Goal: Task Accomplishment & Management: Complete application form

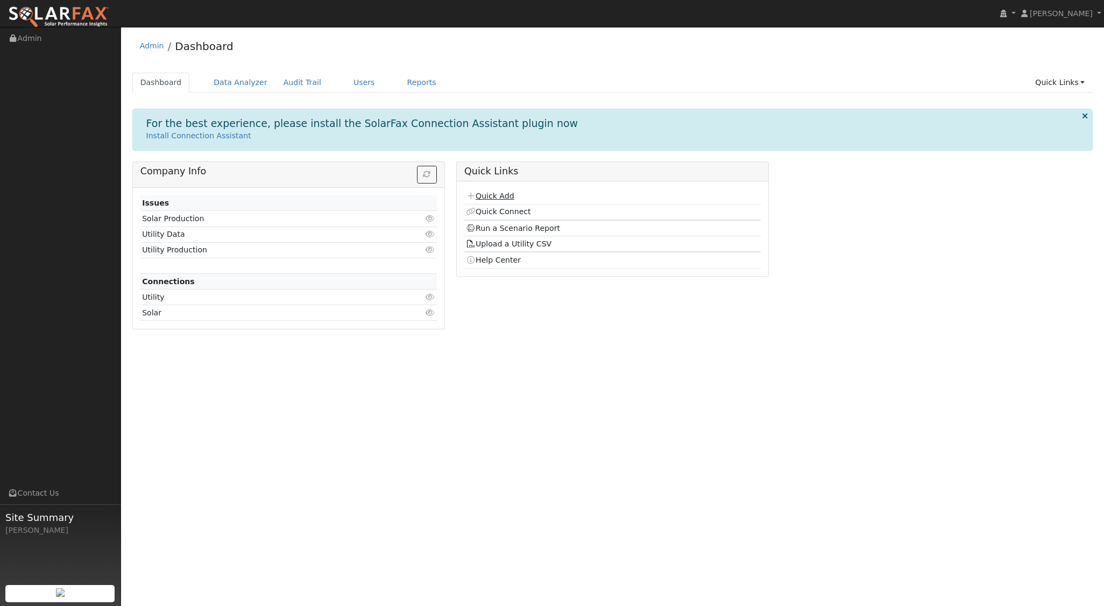
click at [498, 196] on link "Quick Add" at bounding box center [490, 196] width 48 height 9
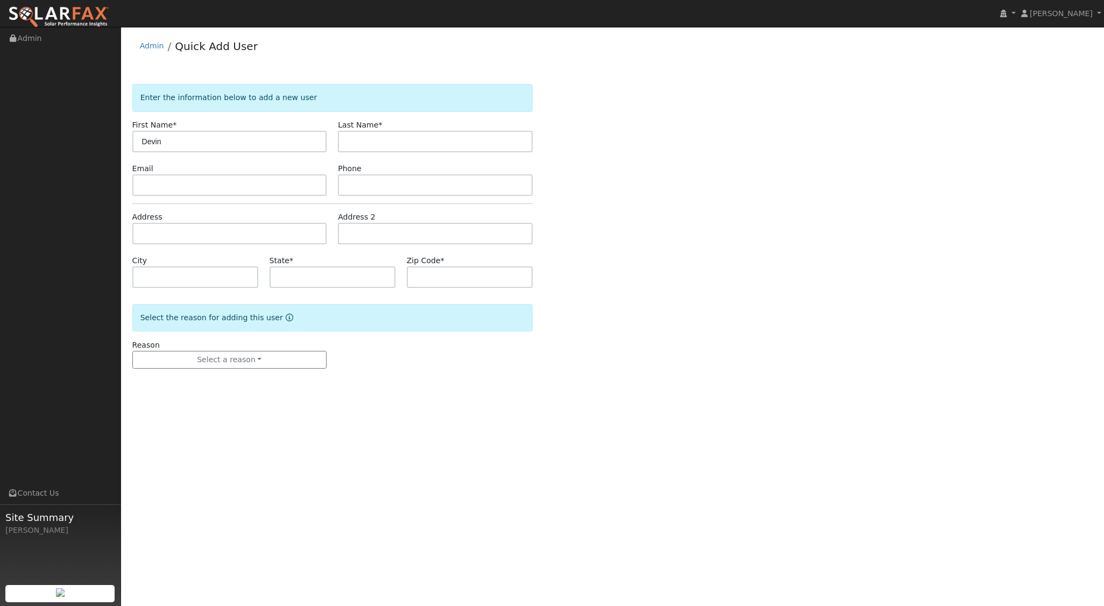
type input "Devin"
type input "Hight"
click at [168, 235] on input "text" at bounding box center [229, 234] width 195 height 22
type input "[STREET_ADDRESS]"
type input "Paso Robles"
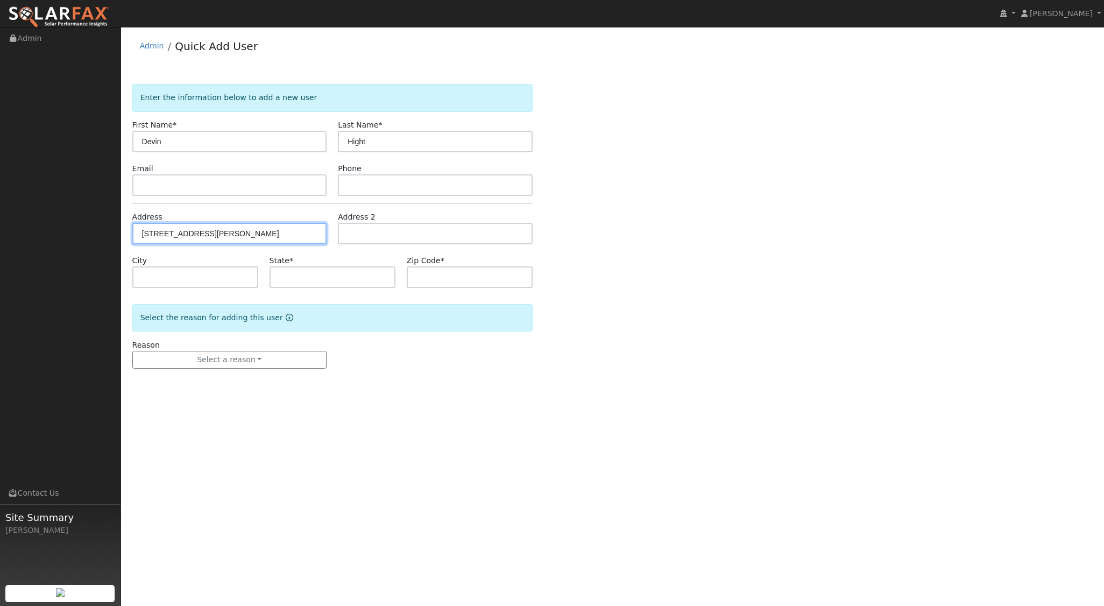
type input "CA"
type input "93446"
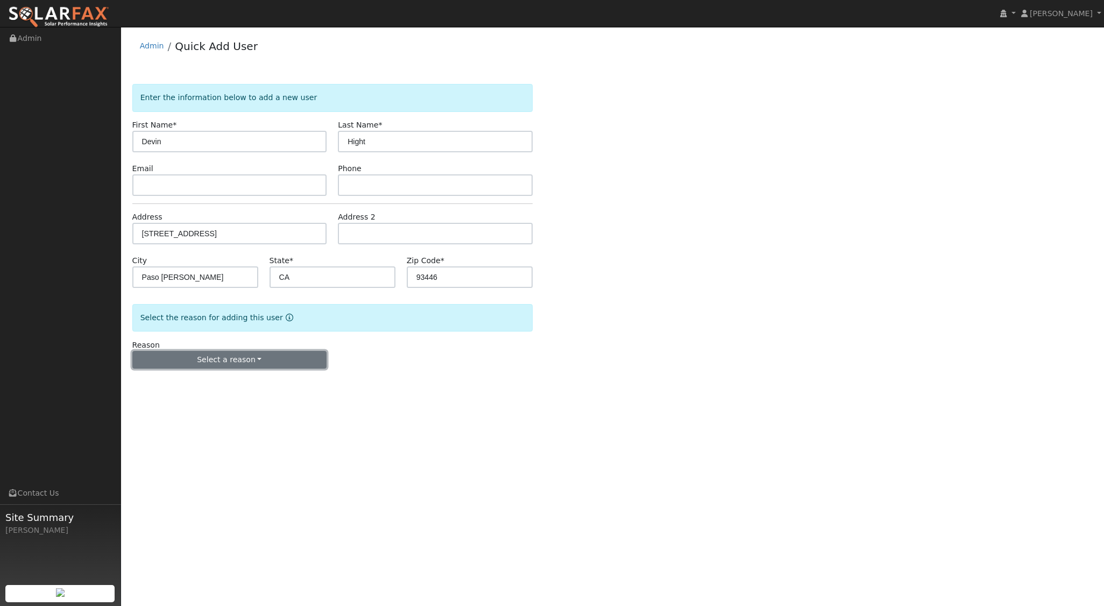
click at [229, 364] on button "Select a reason" at bounding box center [229, 360] width 195 height 18
click at [180, 378] on link "New lead" at bounding box center [192, 381] width 119 height 15
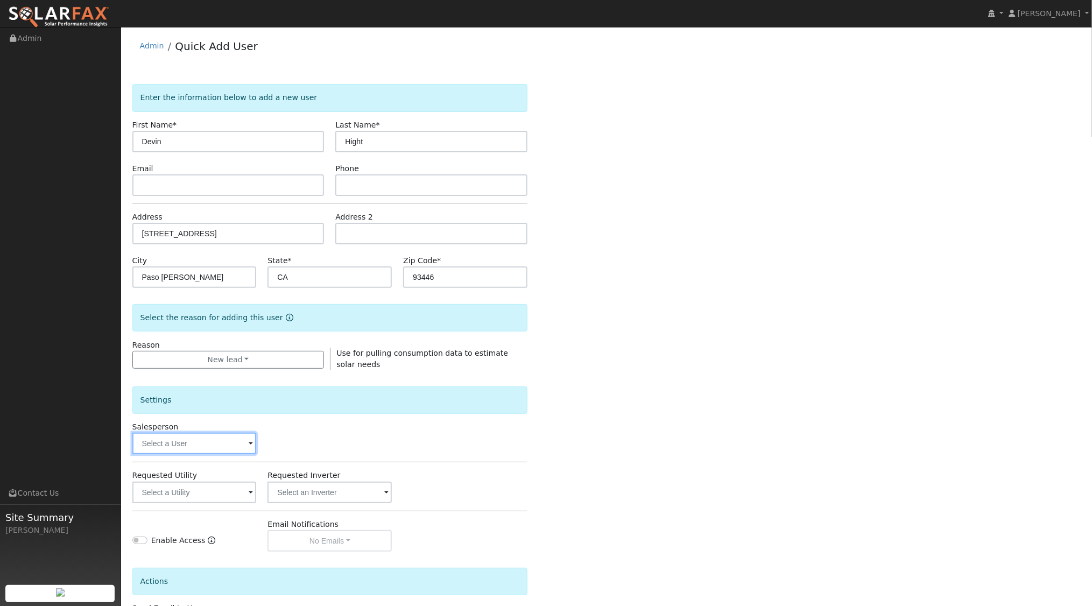
click at [234, 442] on input "text" at bounding box center [194, 444] width 124 height 22
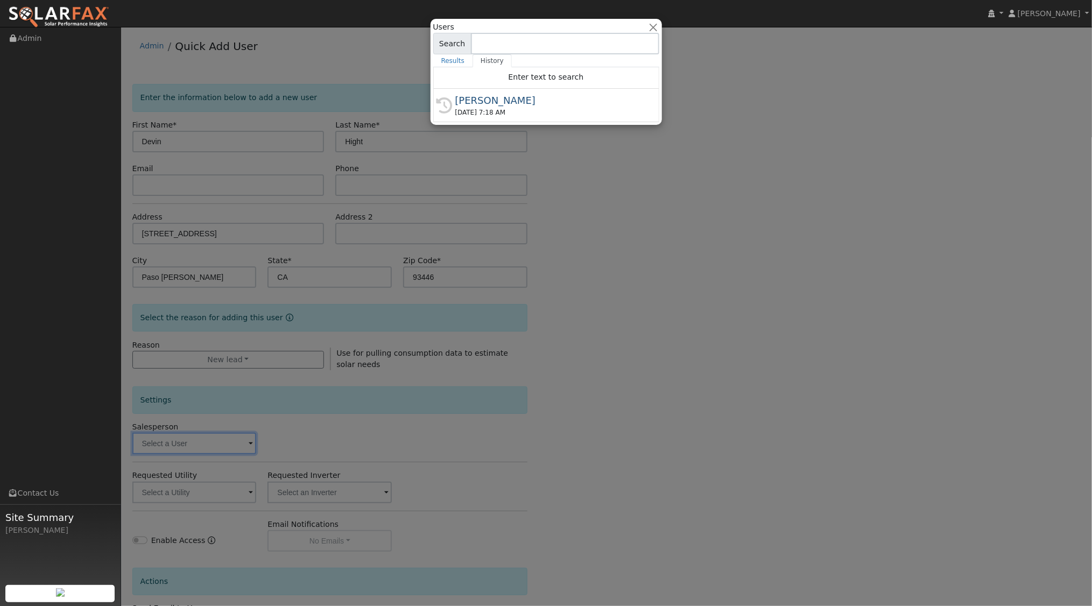
click at [497, 104] on div "[PERSON_NAME]" at bounding box center [551, 100] width 192 height 15
type input "[PERSON_NAME]"
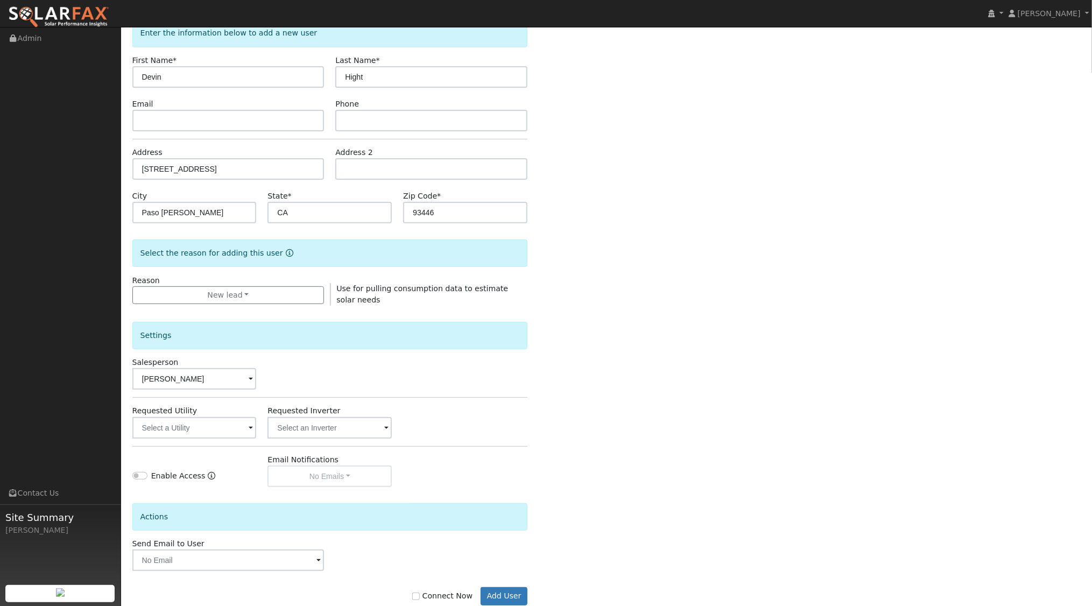
scroll to position [89, 0]
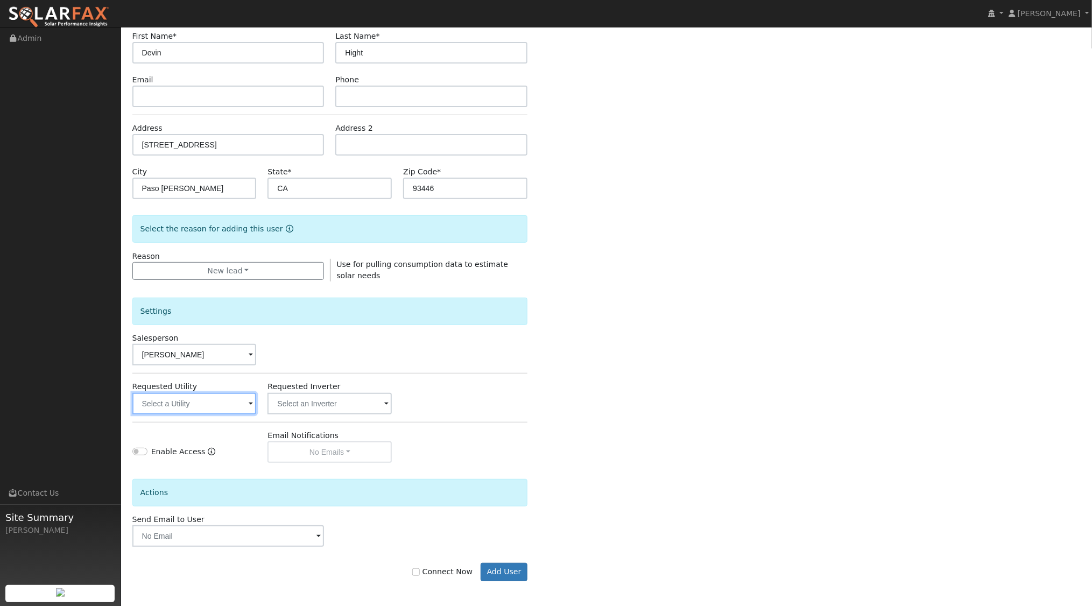
click at [238, 399] on input "text" at bounding box center [194, 404] width 124 height 22
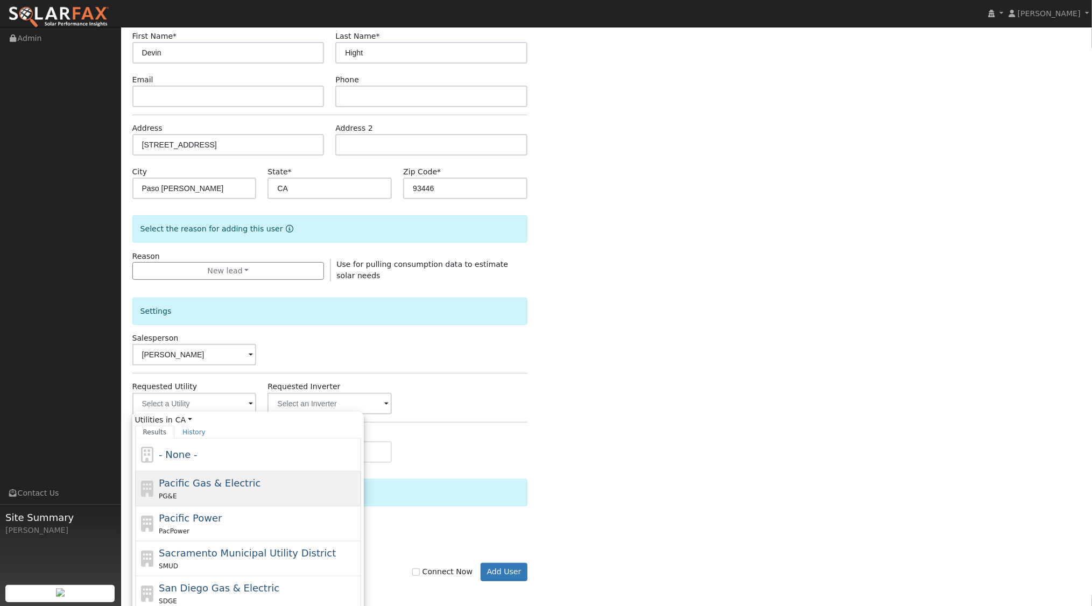
click at [197, 484] on span "Pacific Gas & Electric" at bounding box center [210, 482] width 102 height 11
type input "Pacific Gas & Electric"
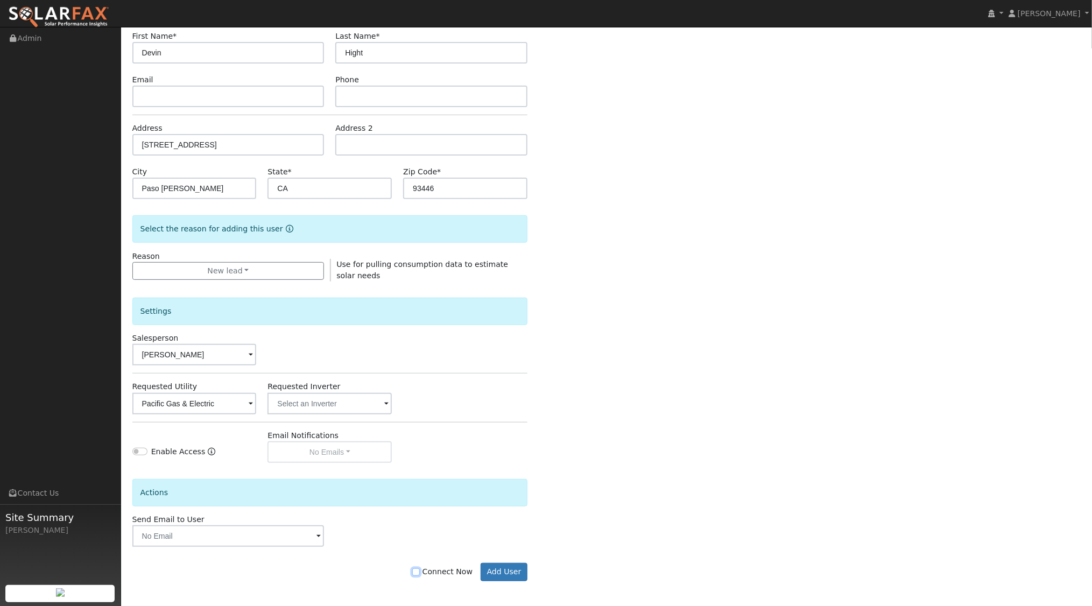
click at [420, 573] on input "Connect Now" at bounding box center [416, 572] width 8 height 8
checkbox input "true"
click at [514, 568] on button "Add User" at bounding box center [503, 572] width 47 height 18
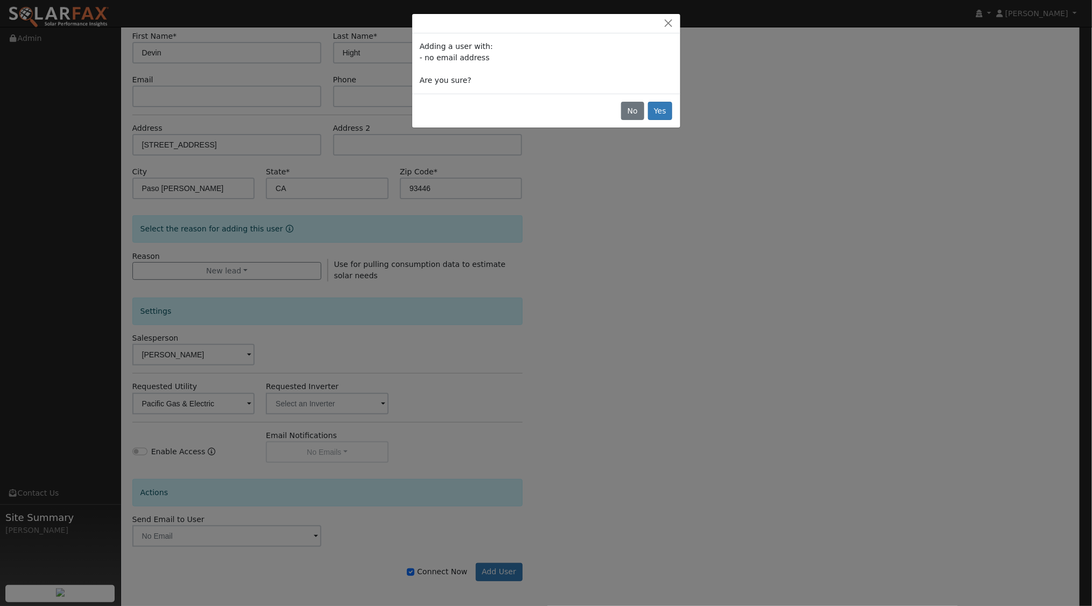
scroll to position [87, 0]
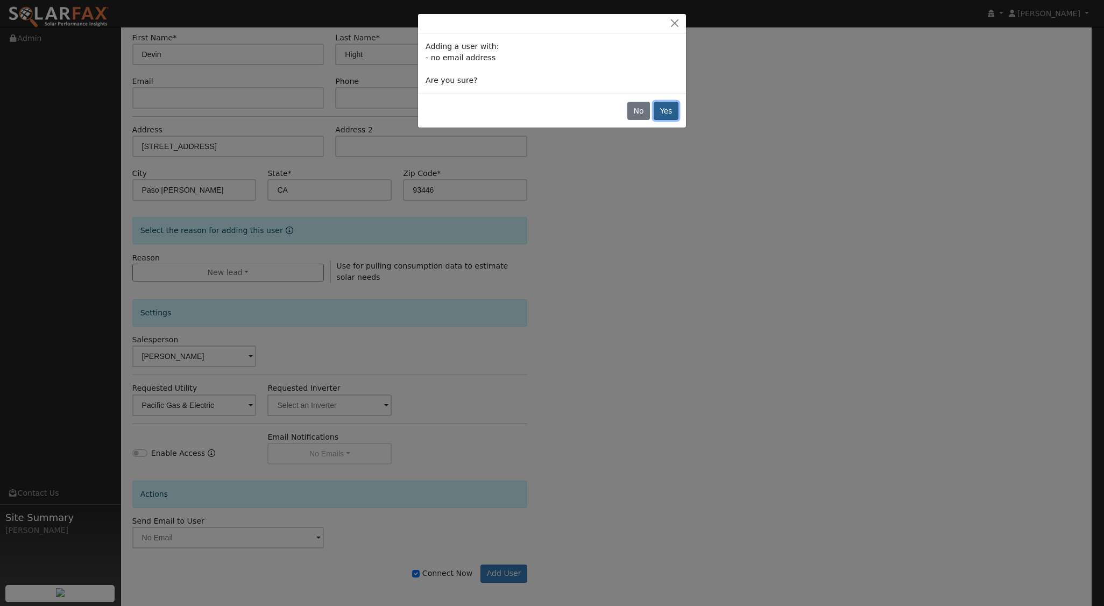
click at [668, 111] on button "Yes" at bounding box center [666, 111] width 25 height 18
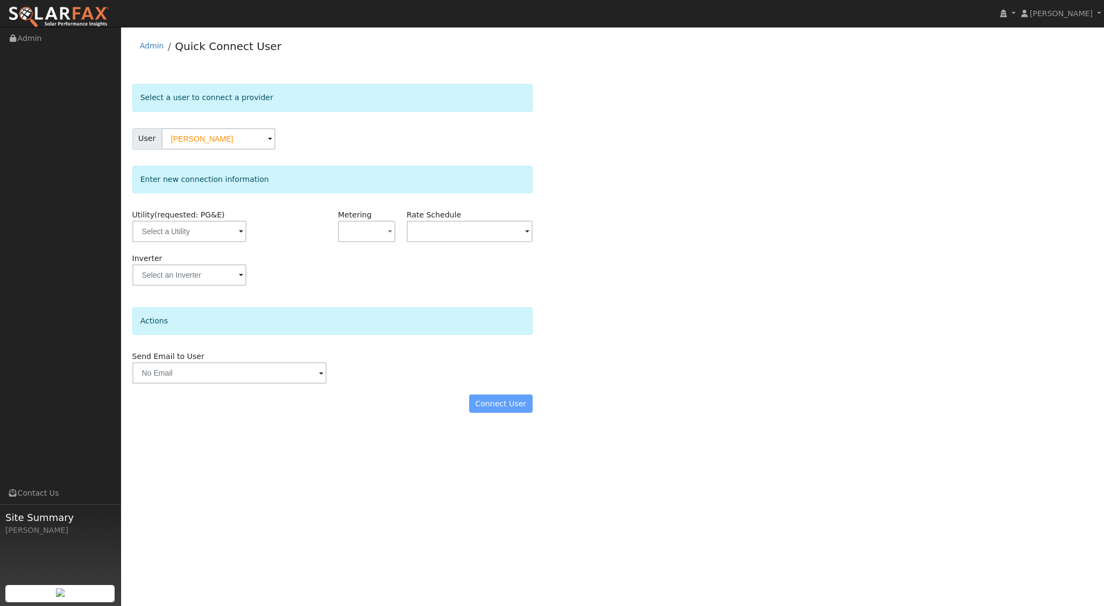
click at [238, 242] on div "Utility (requested: PG&E)" at bounding box center [194, 231] width 137 height 44
click at [212, 229] on input "text" at bounding box center [189, 232] width 114 height 22
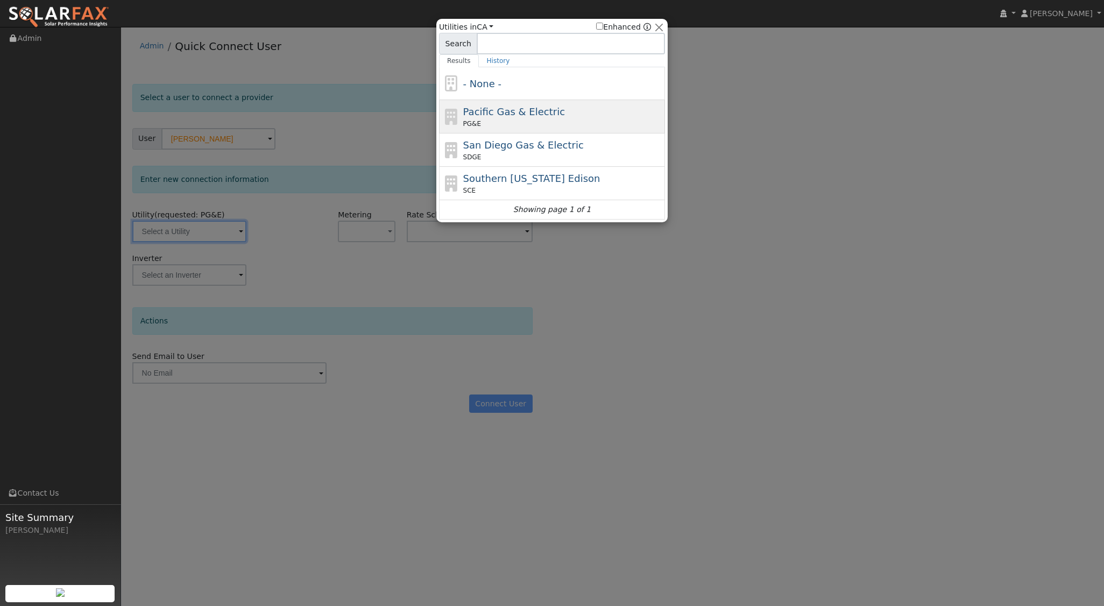
click at [499, 123] on div "PG&E" at bounding box center [563, 124] width 200 height 10
type input "PG&E"
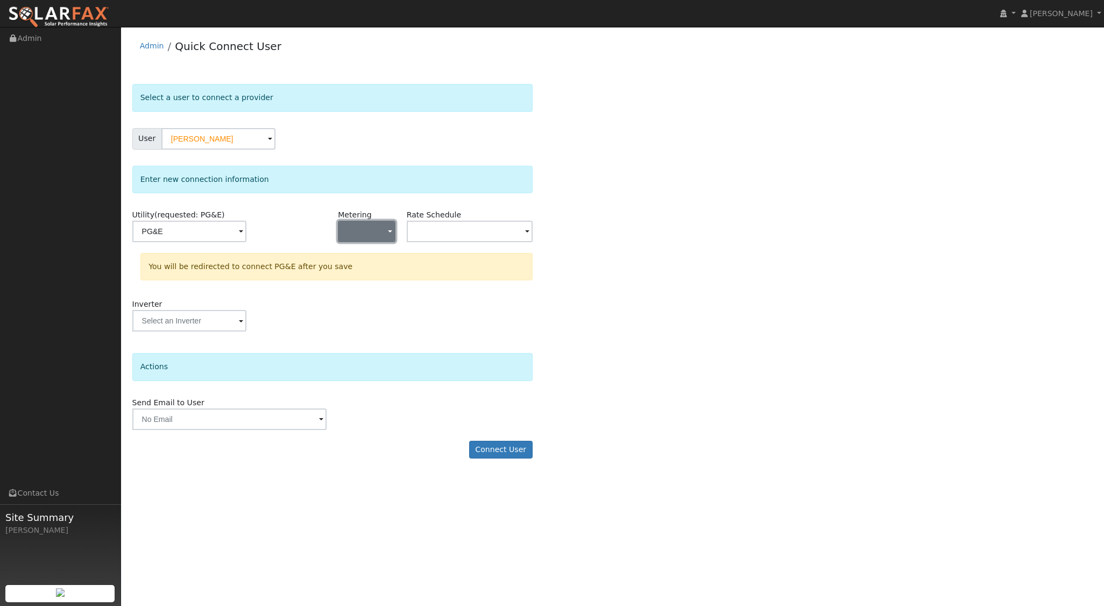
click at [379, 232] on button "button" at bounding box center [366, 232] width 57 height 22
click at [355, 267] on link "NEM" at bounding box center [375, 269] width 75 height 15
click at [521, 230] on input "text" at bounding box center [470, 232] width 126 height 22
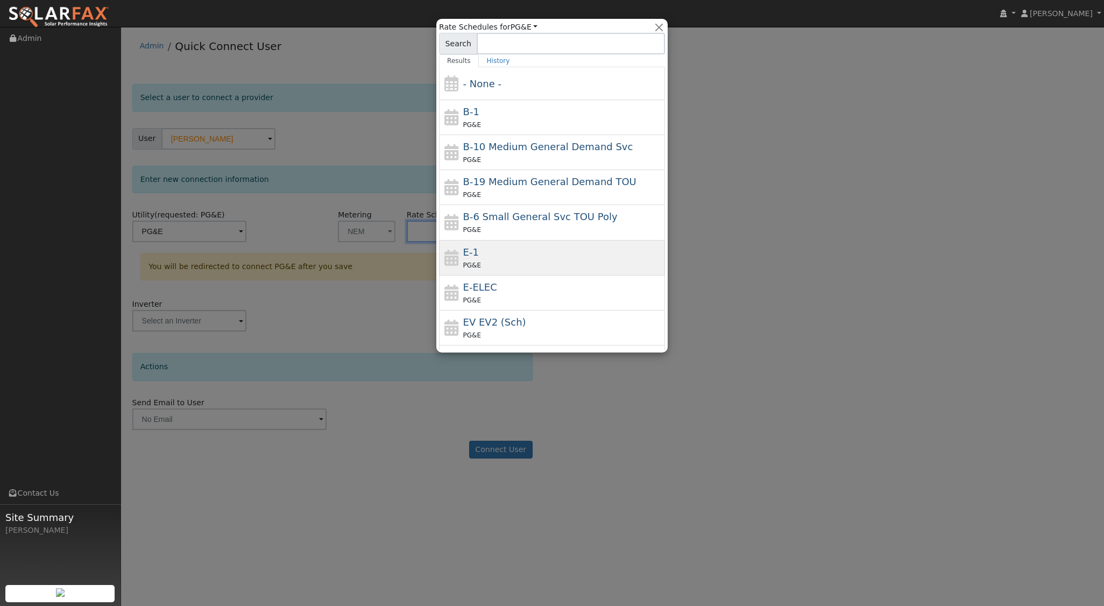
click at [498, 255] on div "E-1 PG&E" at bounding box center [563, 258] width 200 height 26
type input "E-1"
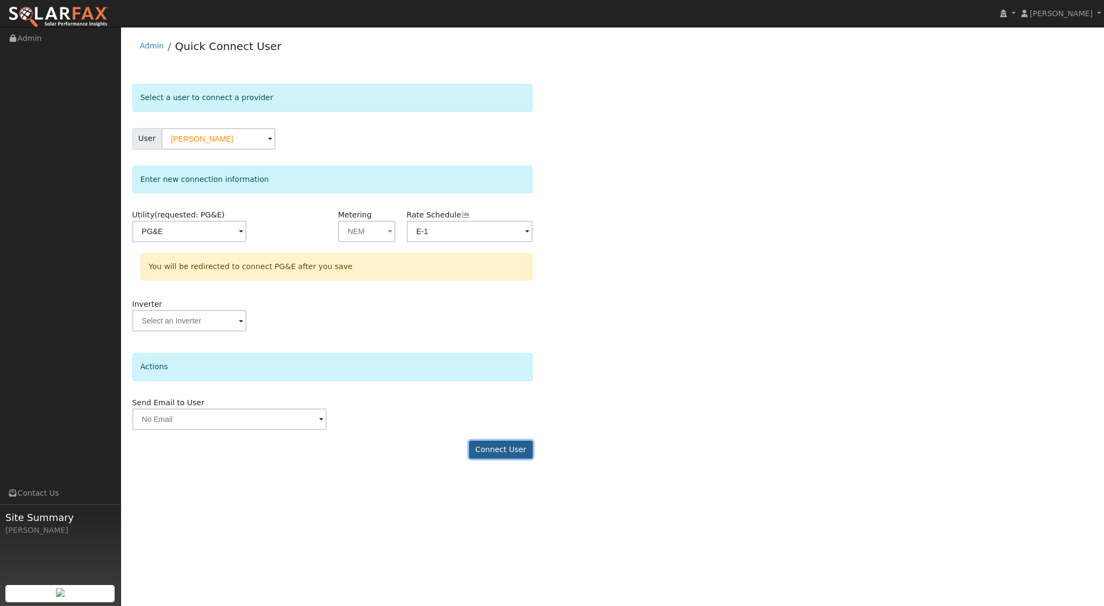
click at [515, 446] on button "Connect User" at bounding box center [500, 450] width 63 height 18
